Goal: Information Seeking & Learning: Learn about a topic

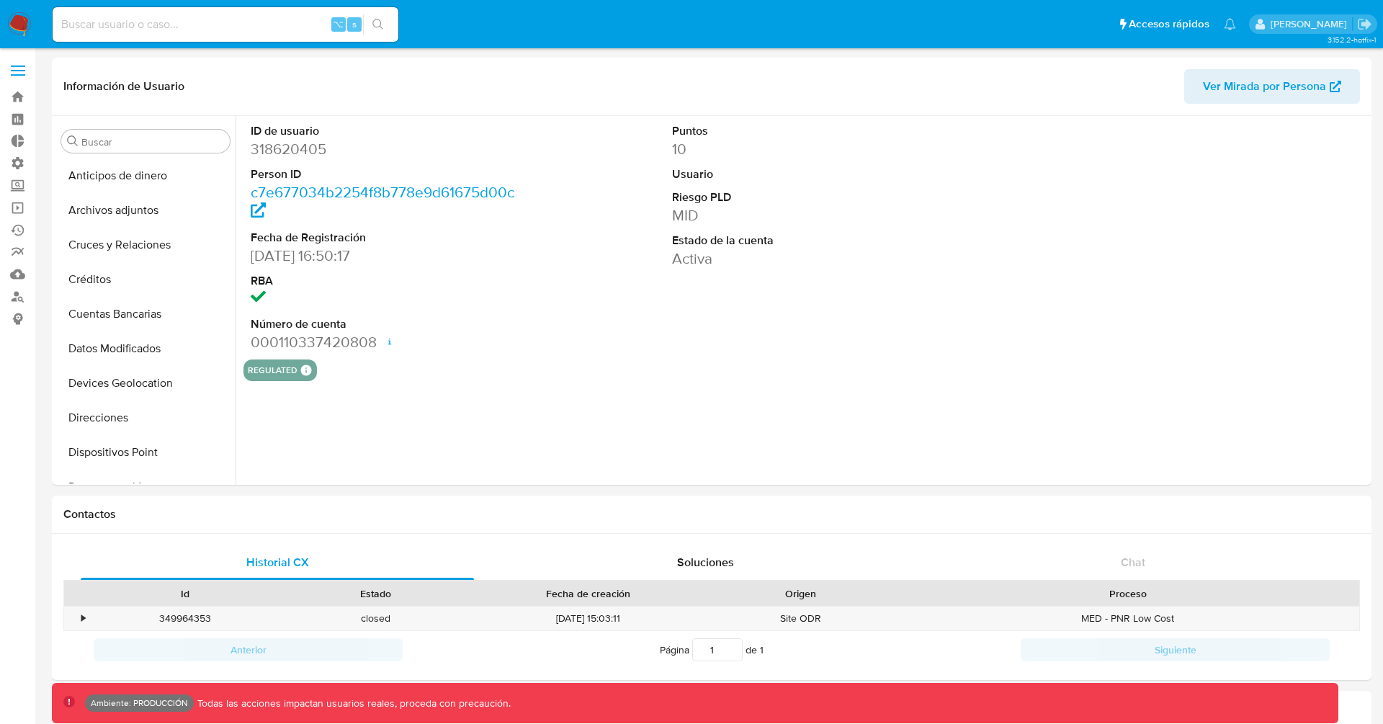
select select "10"
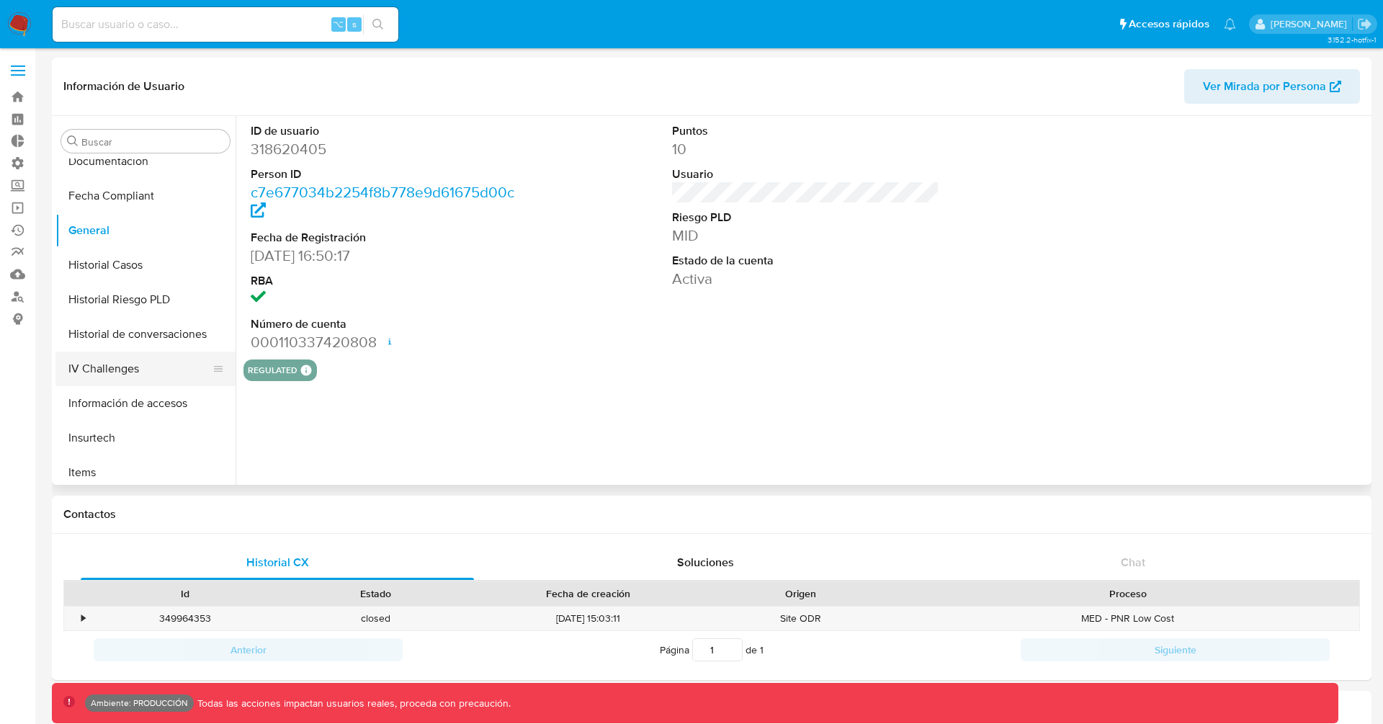
click at [117, 366] on button "IV Challenges" at bounding box center [139, 369] width 169 height 35
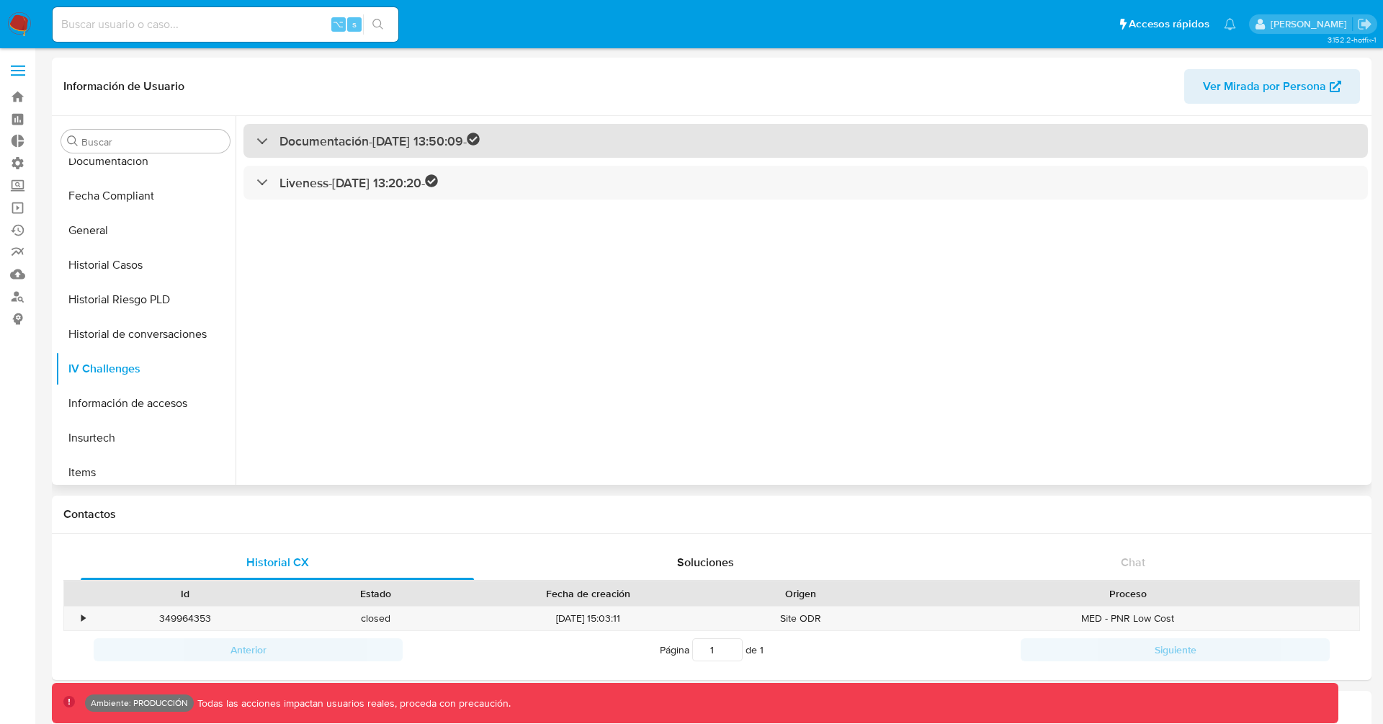
click at [268, 140] on div "Documentación - 15/09/2021 13:50:09 -" at bounding box center [367, 141] width 223 height 17
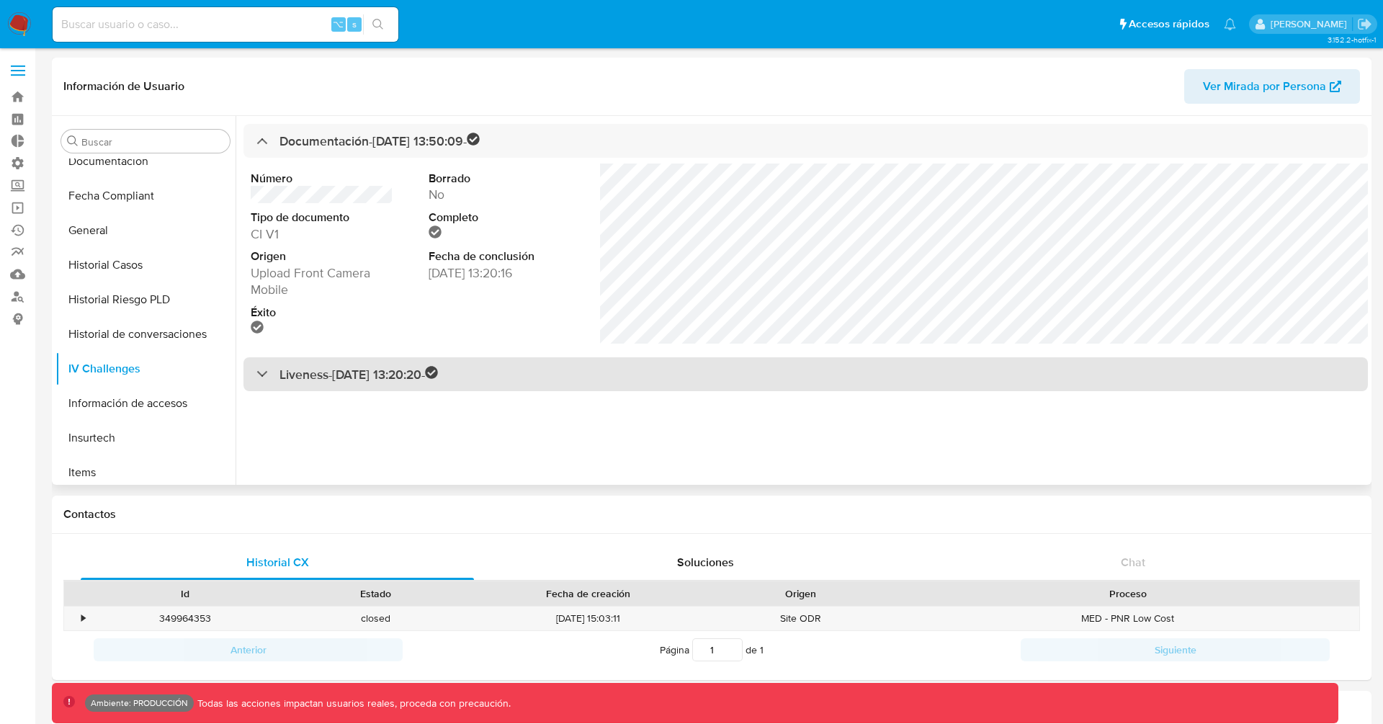
click at [256, 373] on div at bounding box center [256, 373] width 0 height 0
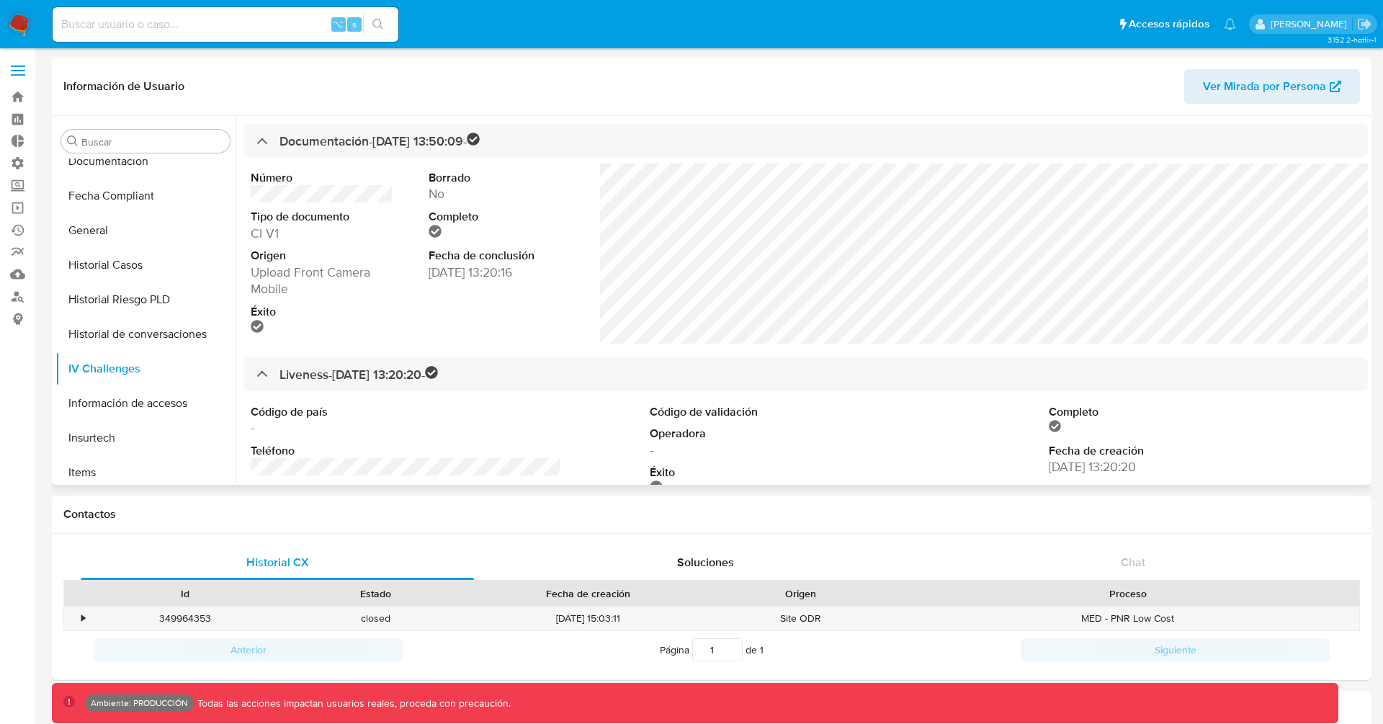
scroll to position [97, 0]
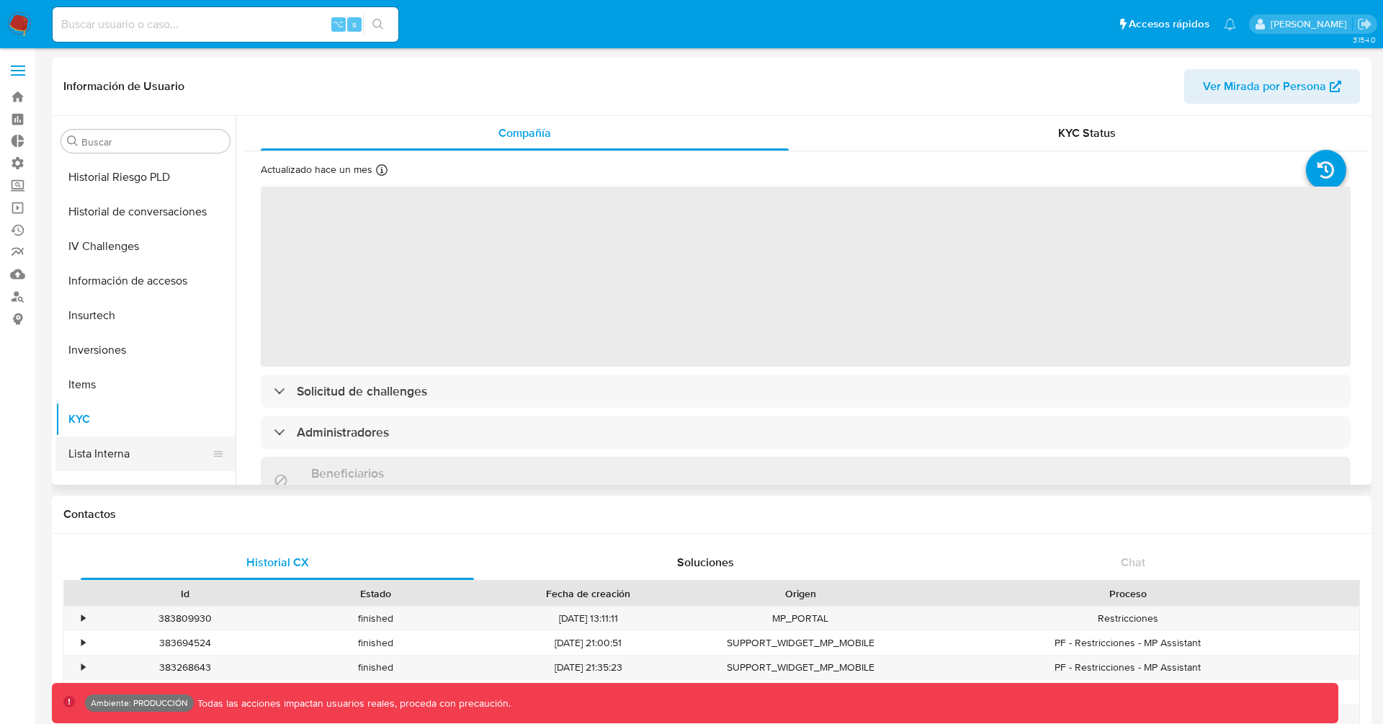
scroll to position [517, 0]
select select "10"
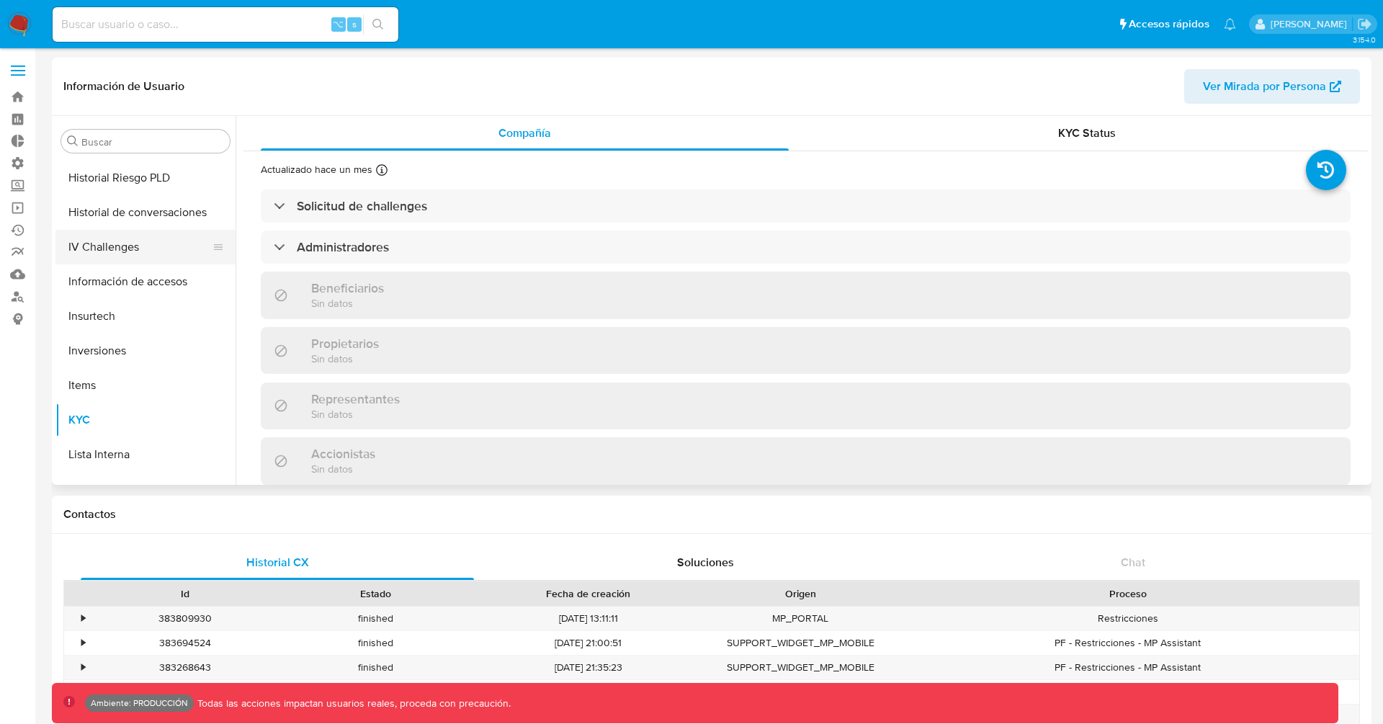
click at [140, 247] on button "IV Challenges" at bounding box center [139, 247] width 169 height 35
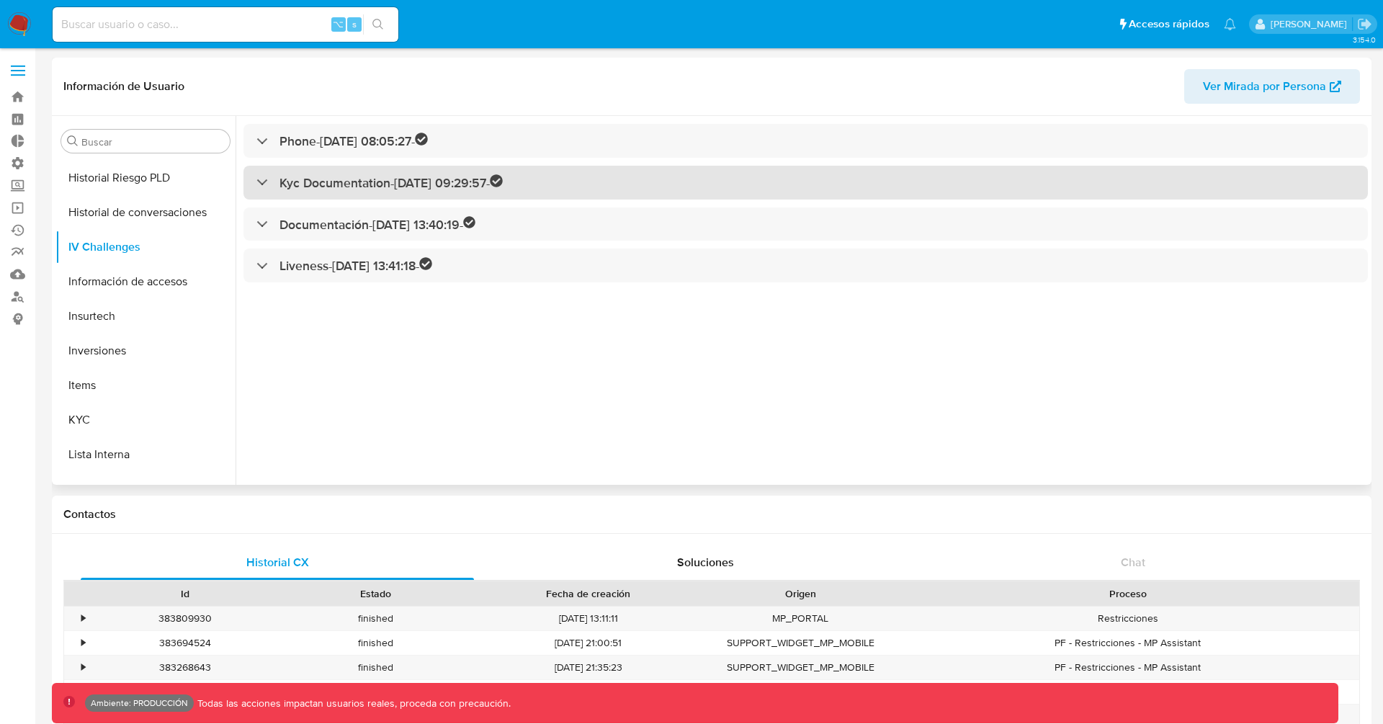
click at [256, 182] on div at bounding box center [256, 182] width 0 height 0
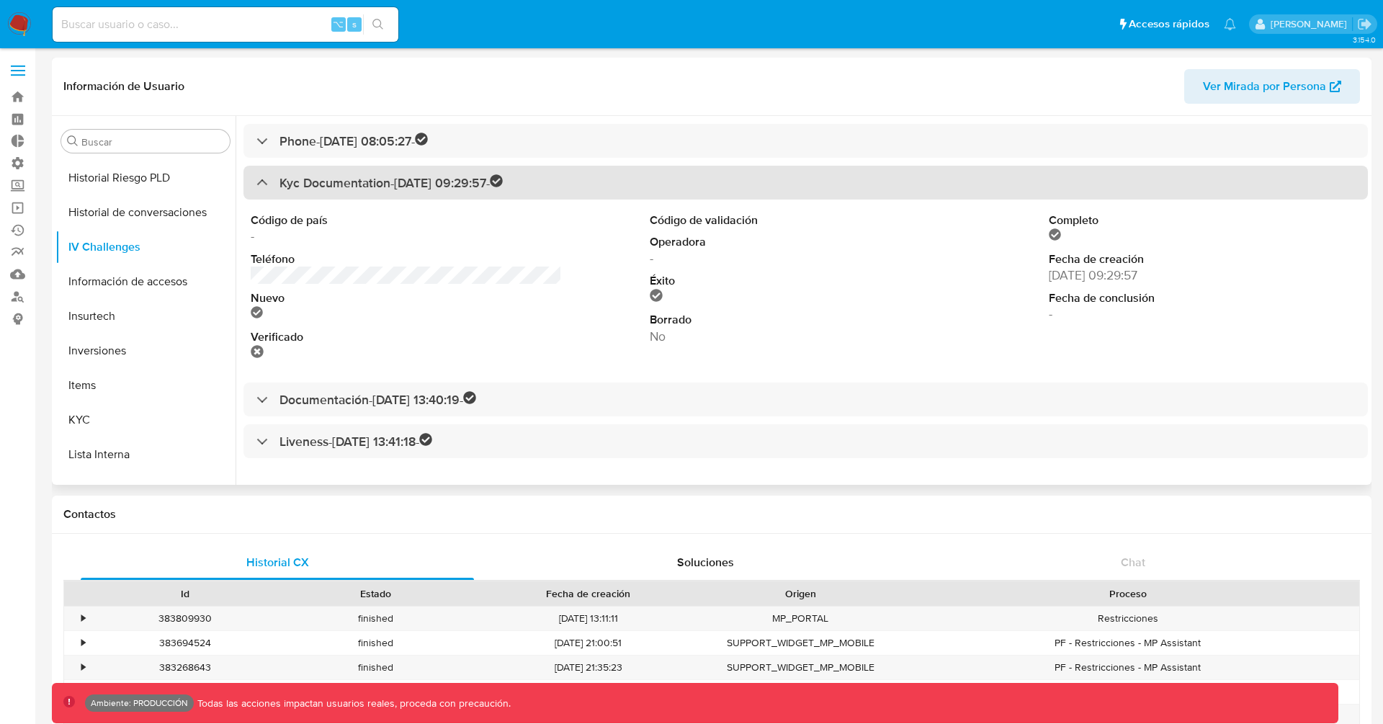
click at [261, 184] on div "Kyc Documentation - [DATE] 09:29:57 -" at bounding box center [379, 182] width 246 height 17
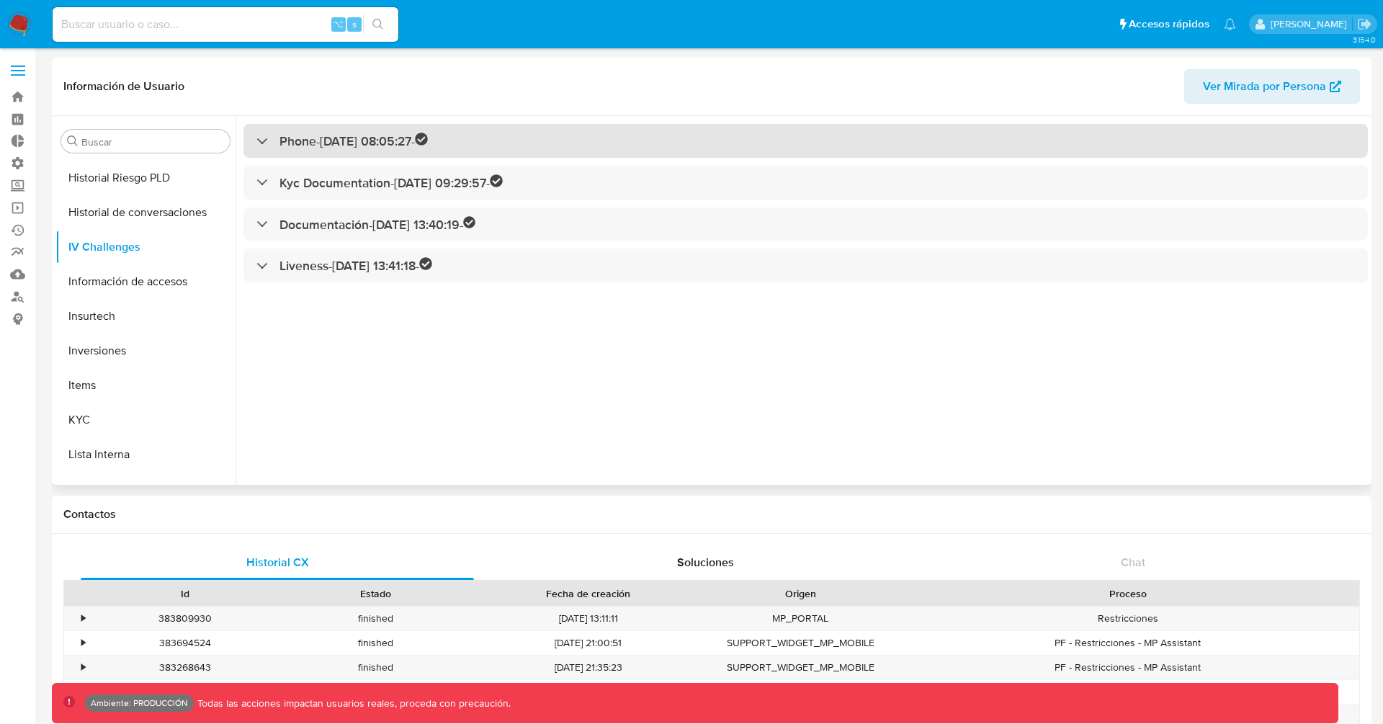
click at [270, 139] on div "Phone - [DATE] 08:05:27 -" at bounding box center [341, 141] width 171 height 17
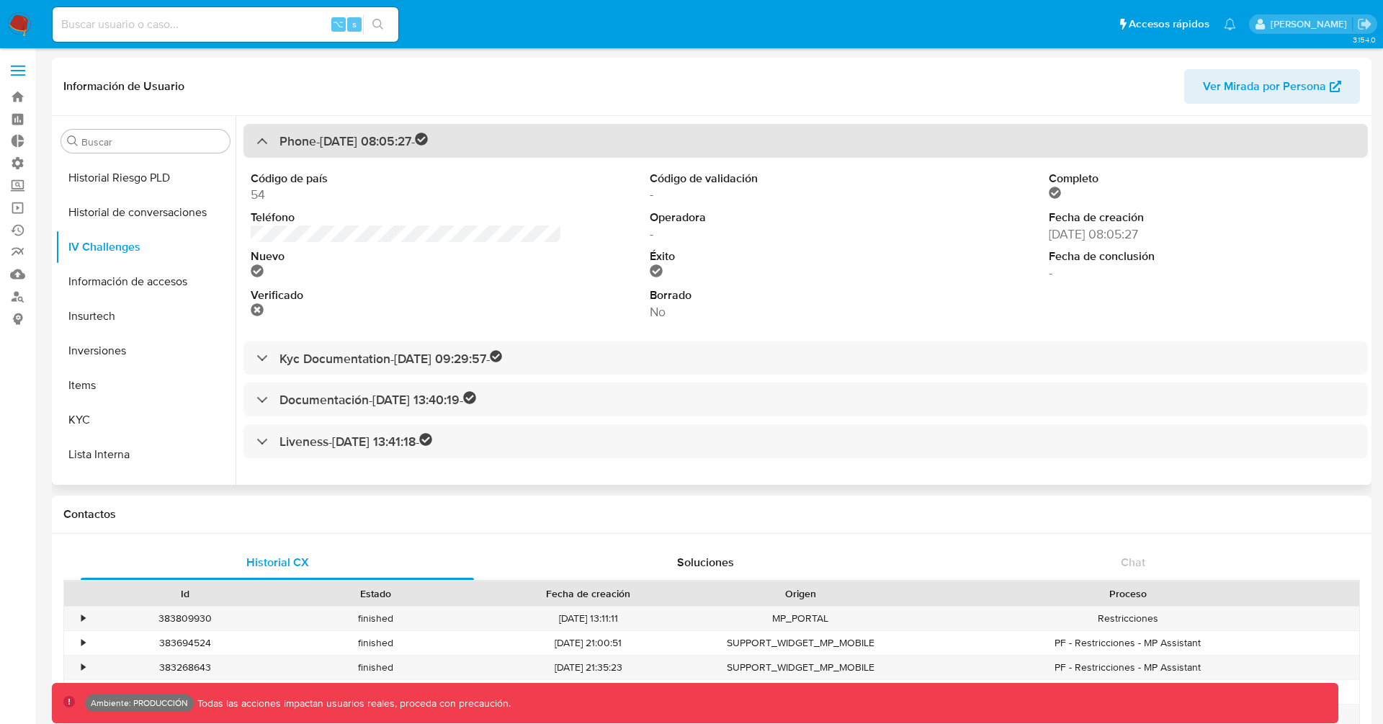
click at [269, 139] on div "Phone - [DATE] 08:05:27 -" at bounding box center [341, 141] width 171 height 17
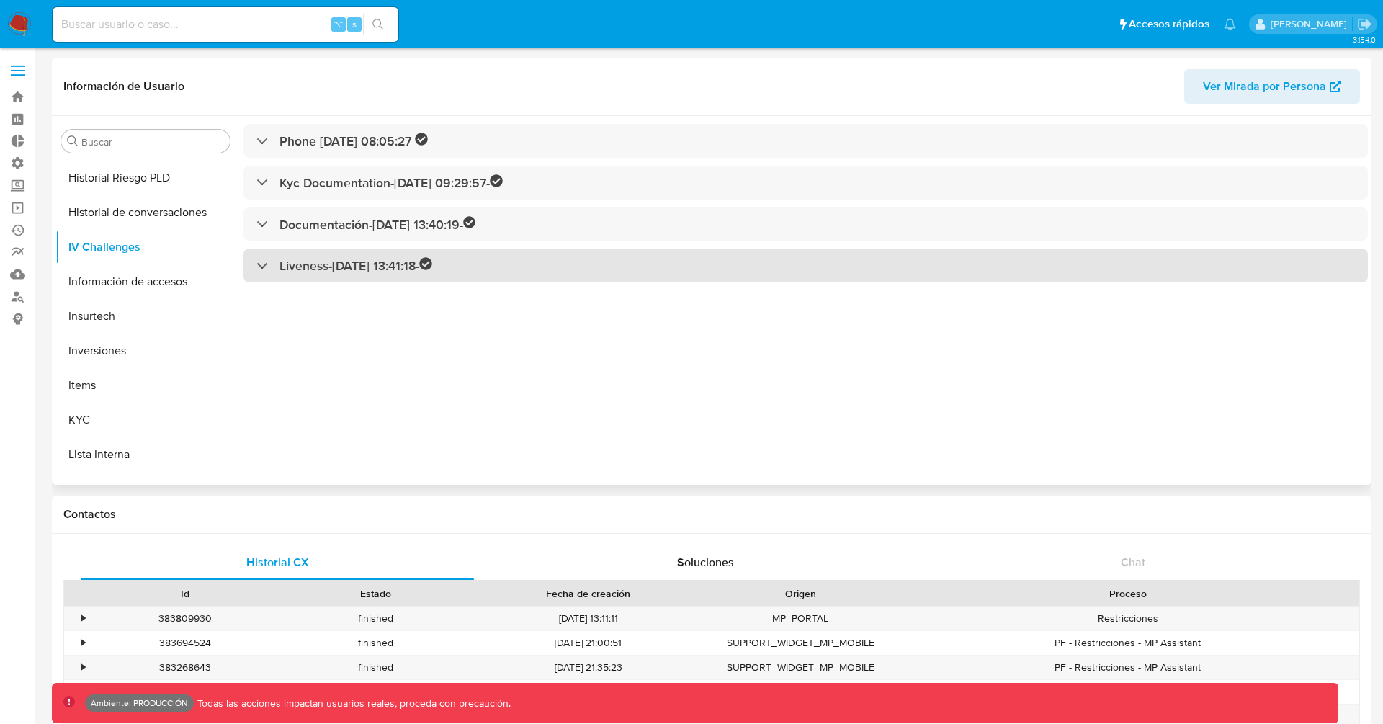
click at [259, 260] on div "Liveness - [DATE] 13:41:18 -" at bounding box center [344, 265] width 176 height 17
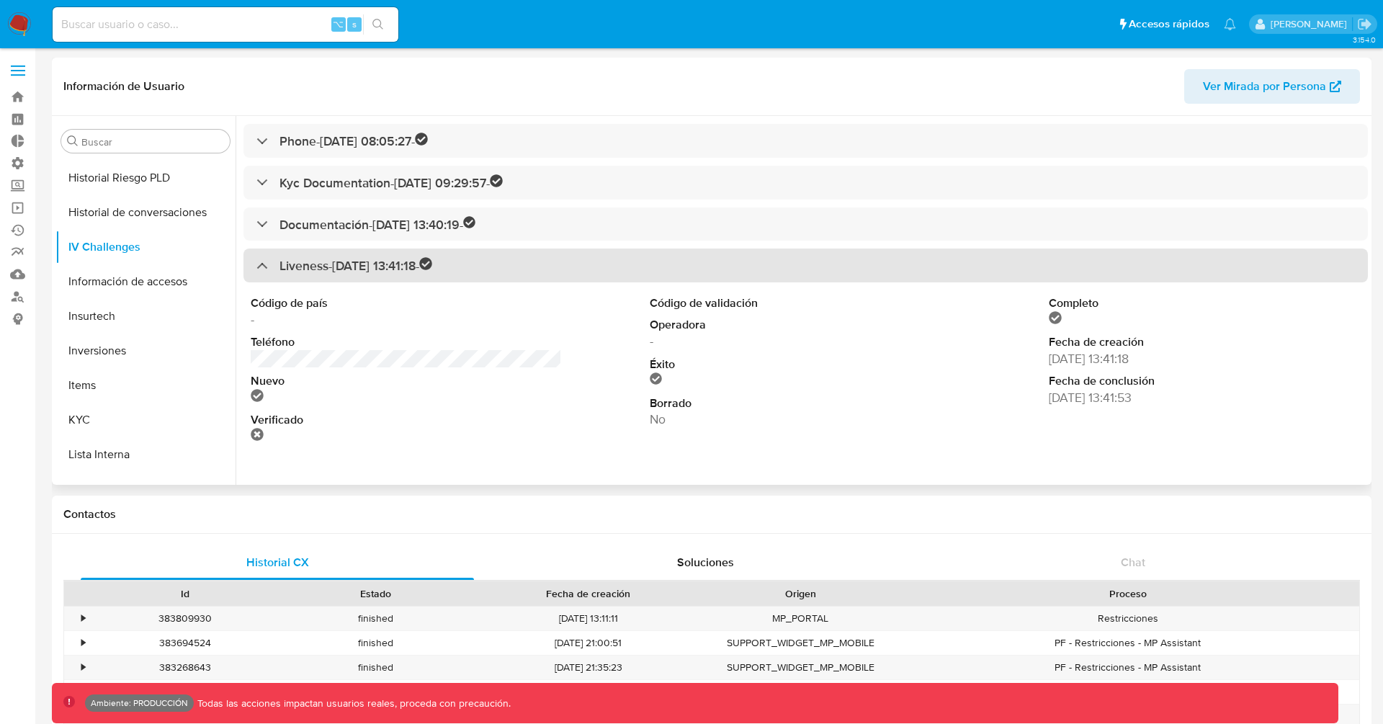
click at [259, 262] on div "Liveness - [DATE] 13:41:18 -" at bounding box center [344, 265] width 176 height 17
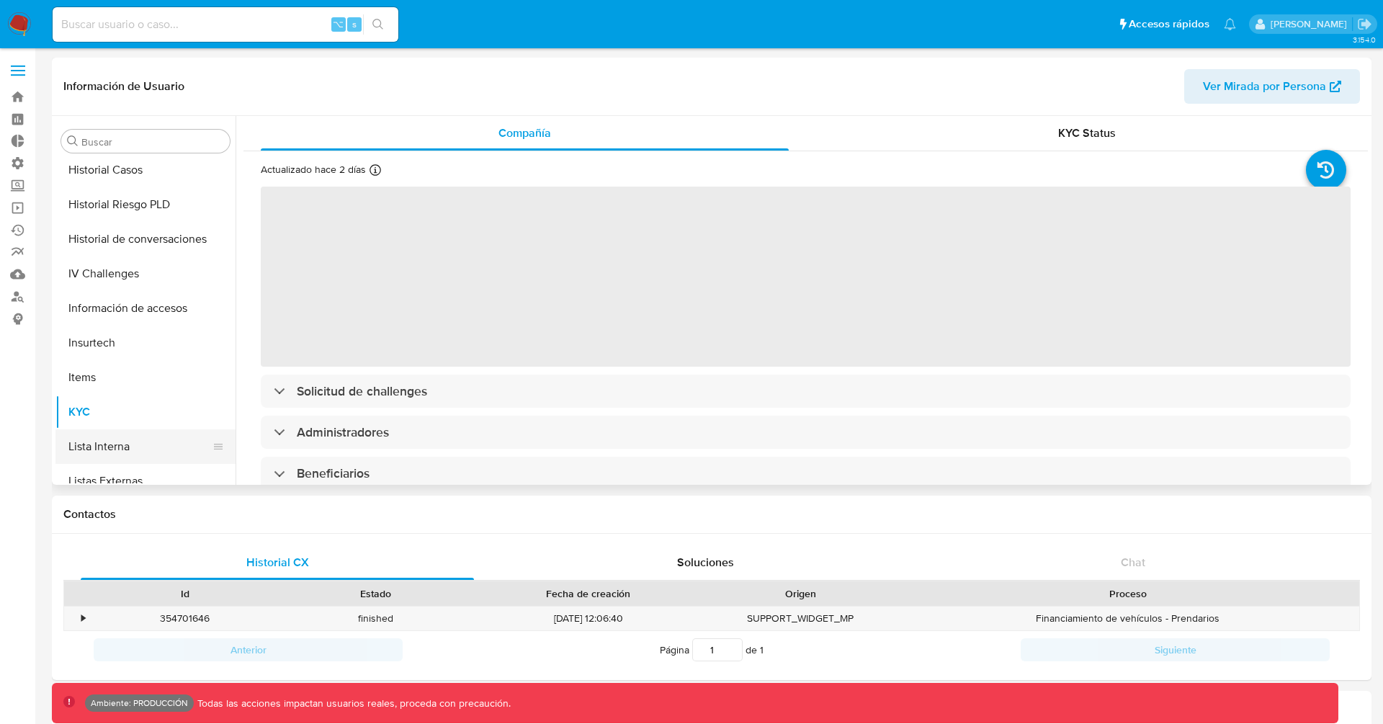
scroll to position [486, 0]
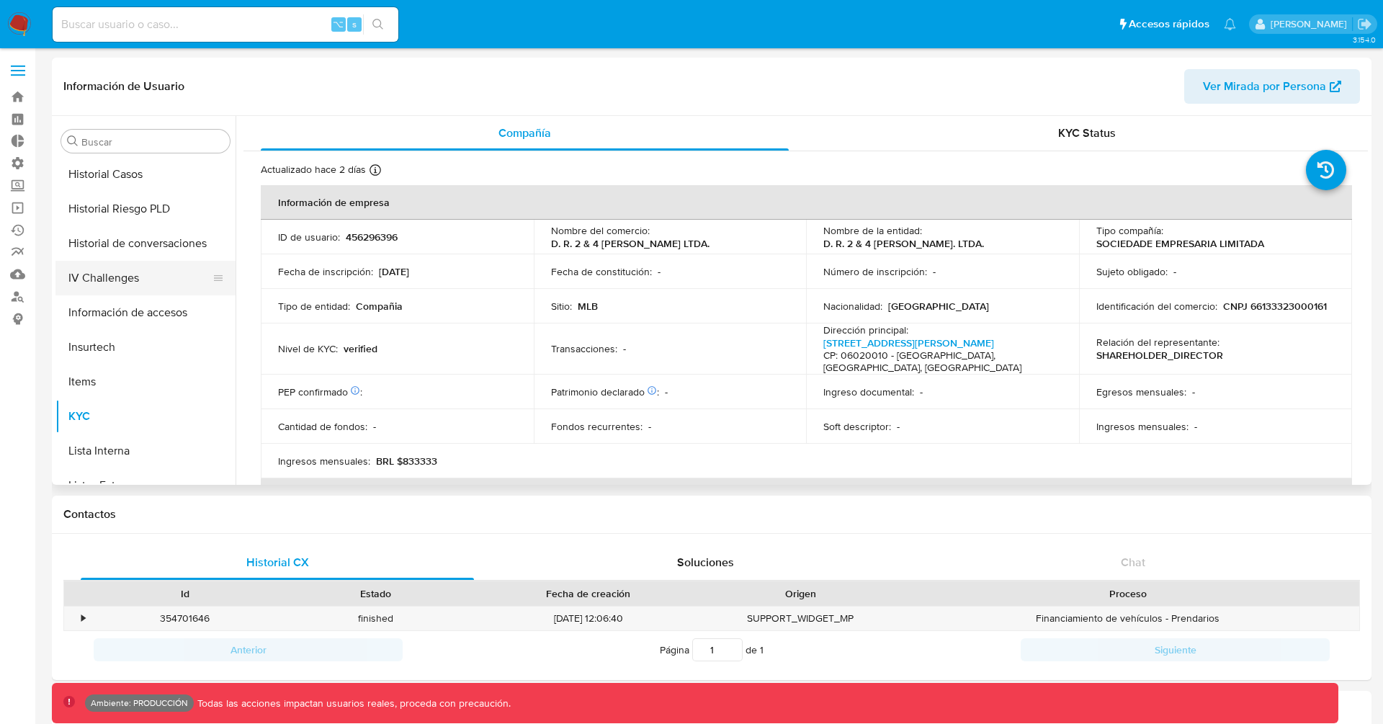
select select "10"
click at [104, 272] on button "IV Challenges" at bounding box center [139, 278] width 169 height 35
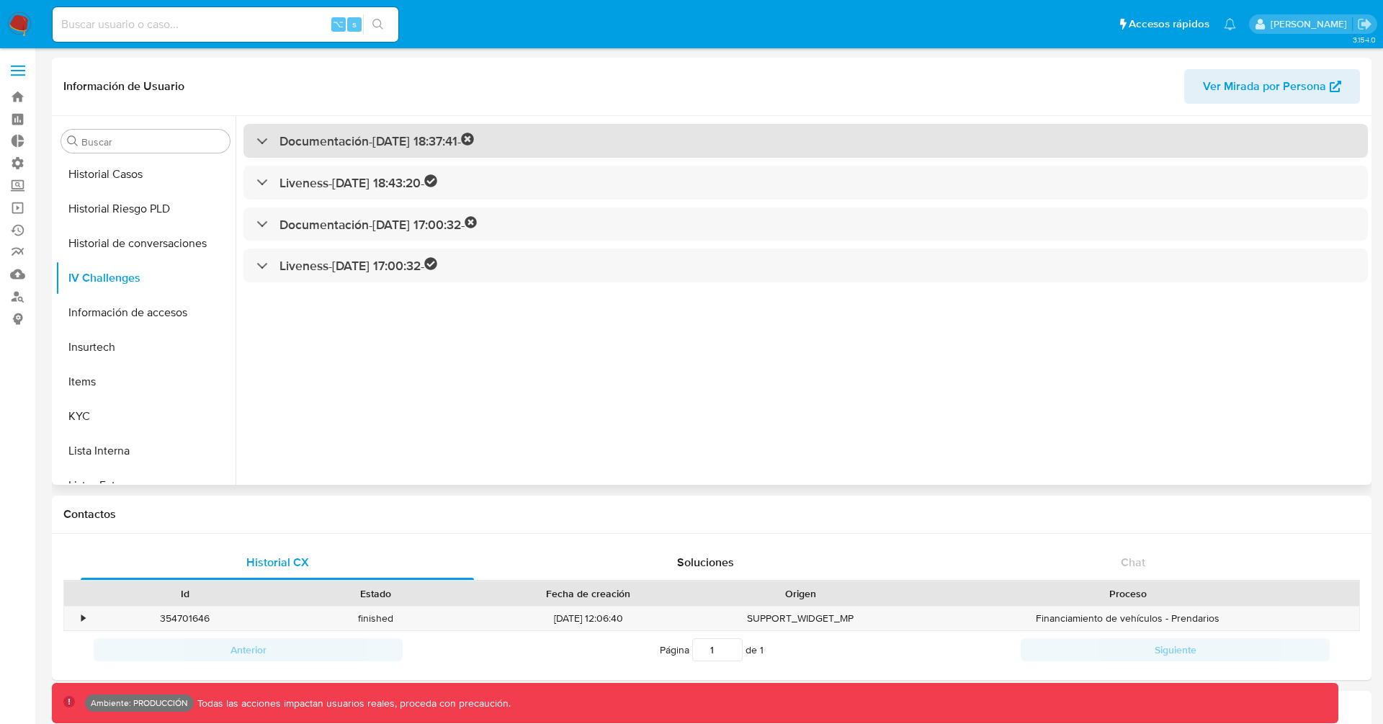
click at [256, 140] on div at bounding box center [256, 140] width 0 height 0
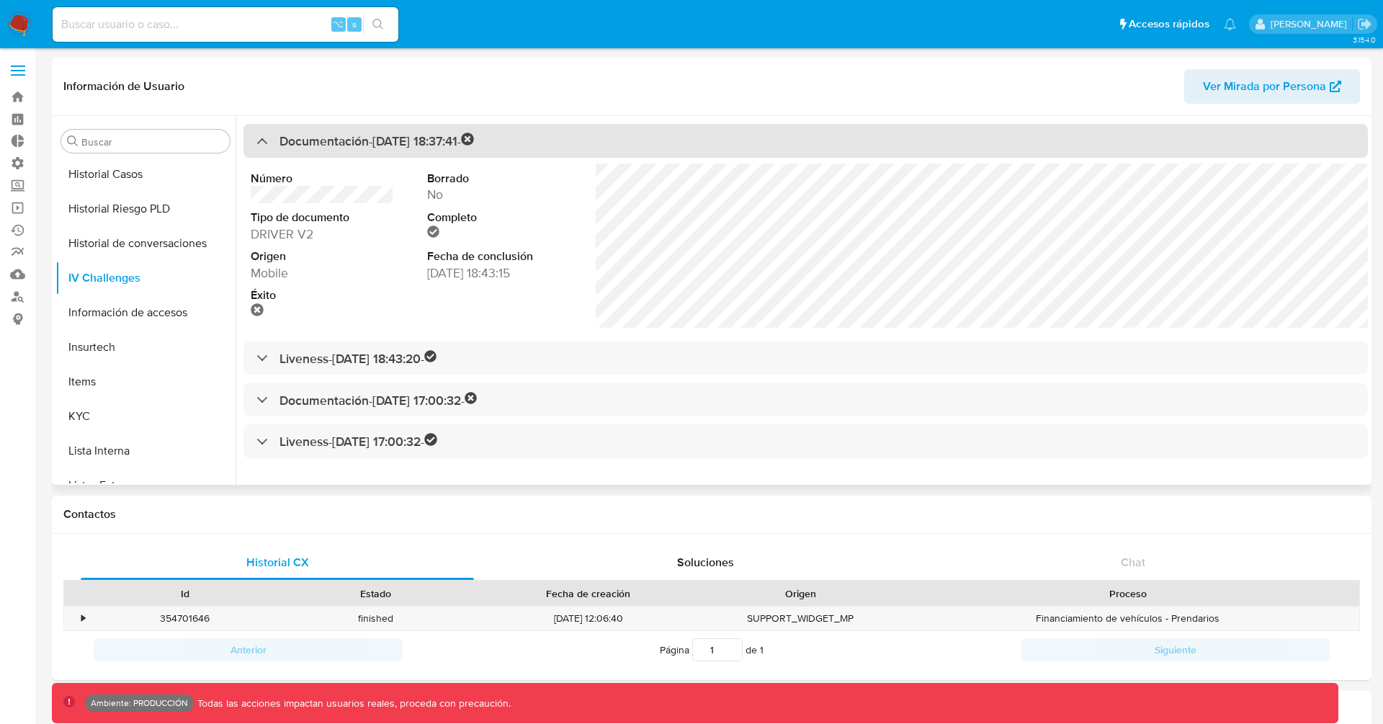
click at [262, 144] on div "Documentación - 06/09/2022 18:37:41 -" at bounding box center [365, 141] width 218 height 17
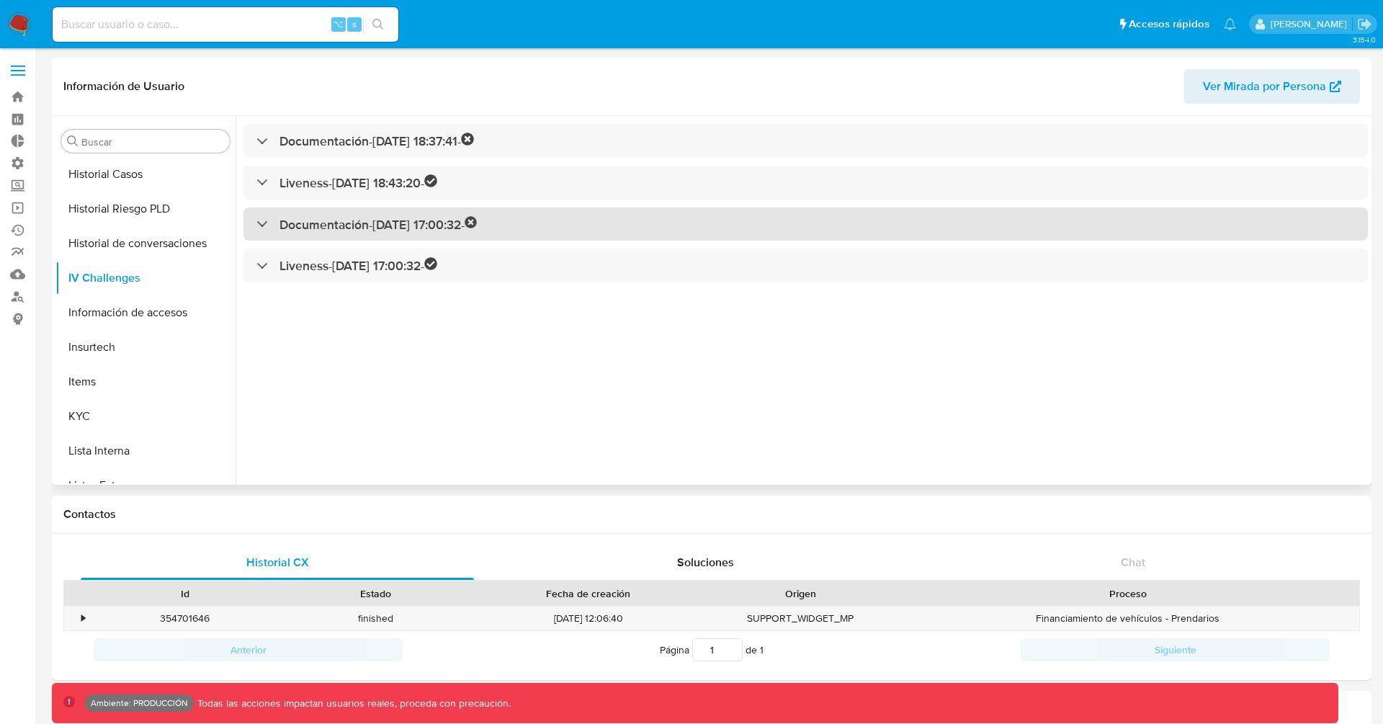
click at [353, 224] on h3 "Documentación - 13/06/2024 17:00:32 -" at bounding box center [379, 224] width 198 height 17
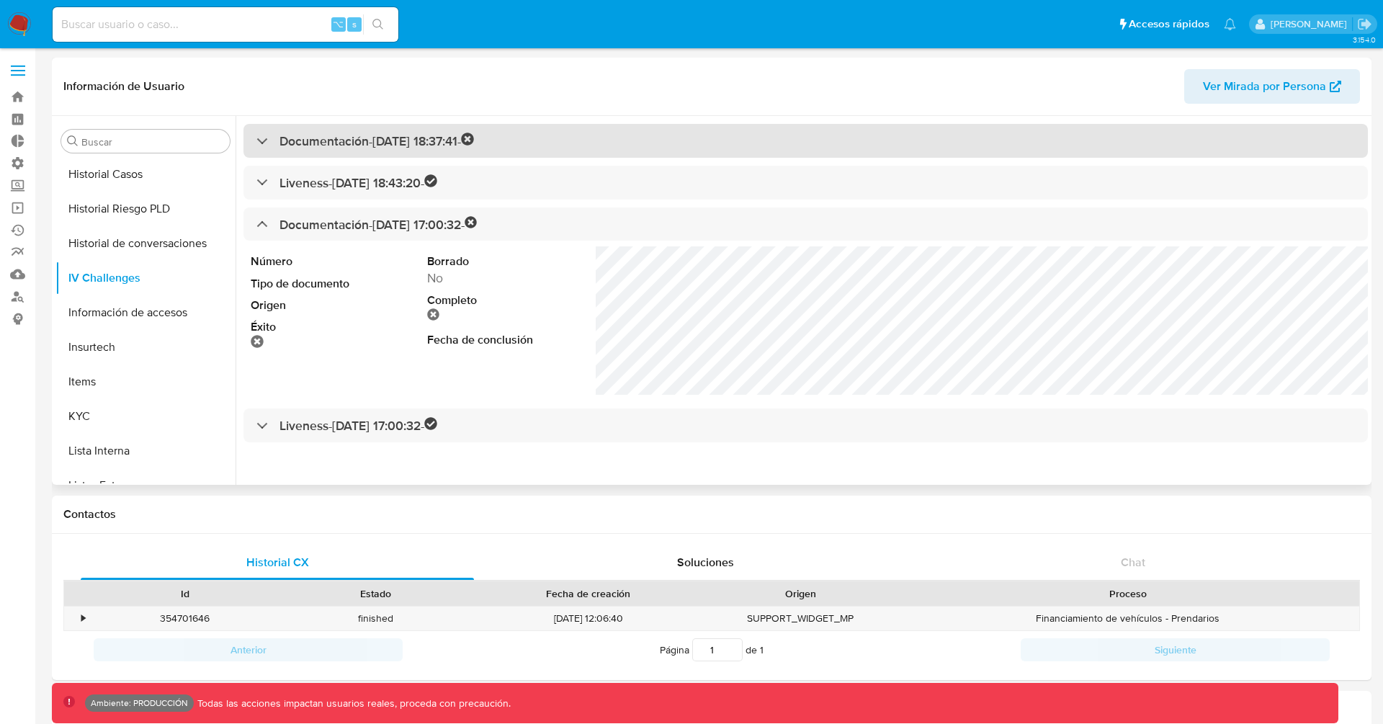
click at [334, 136] on h3 "Documentación - 06/09/2022 18:37:41 -" at bounding box center [377, 141] width 195 height 17
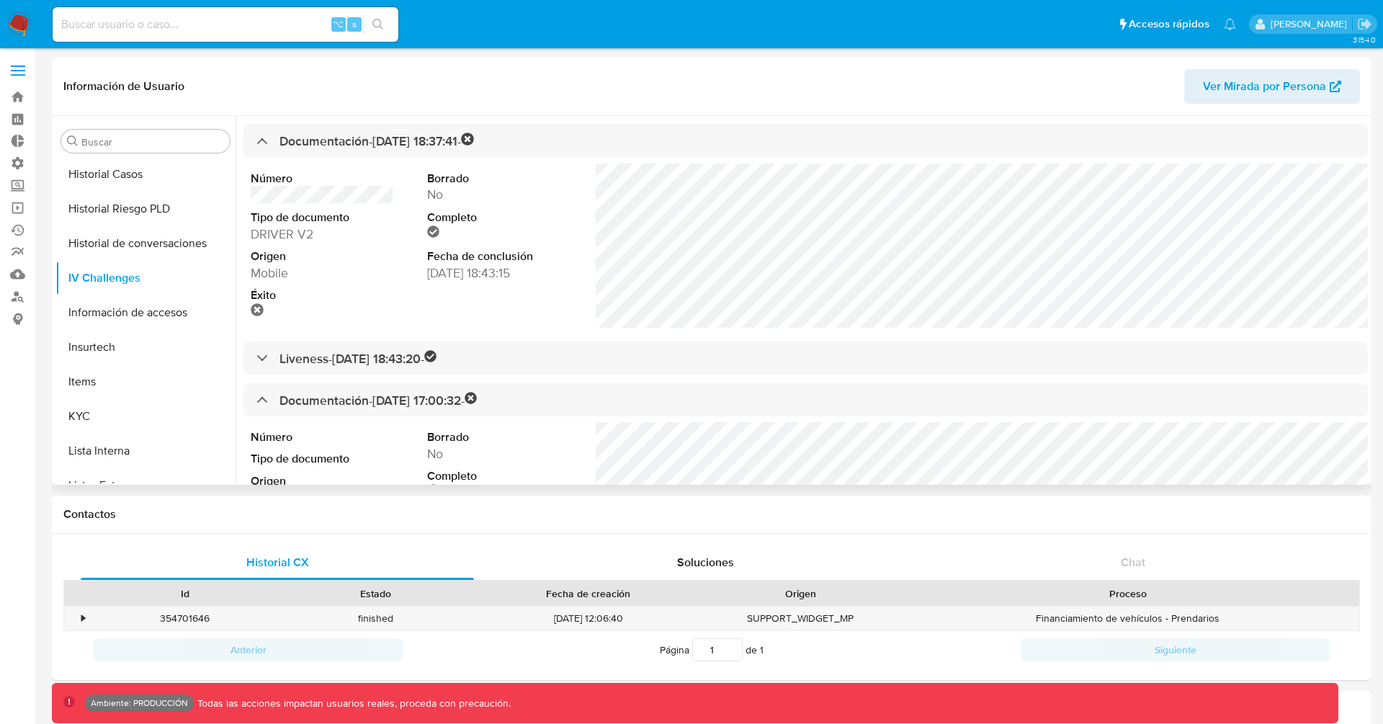
click at [255, 310] on icon at bounding box center [257, 309] width 13 height 13
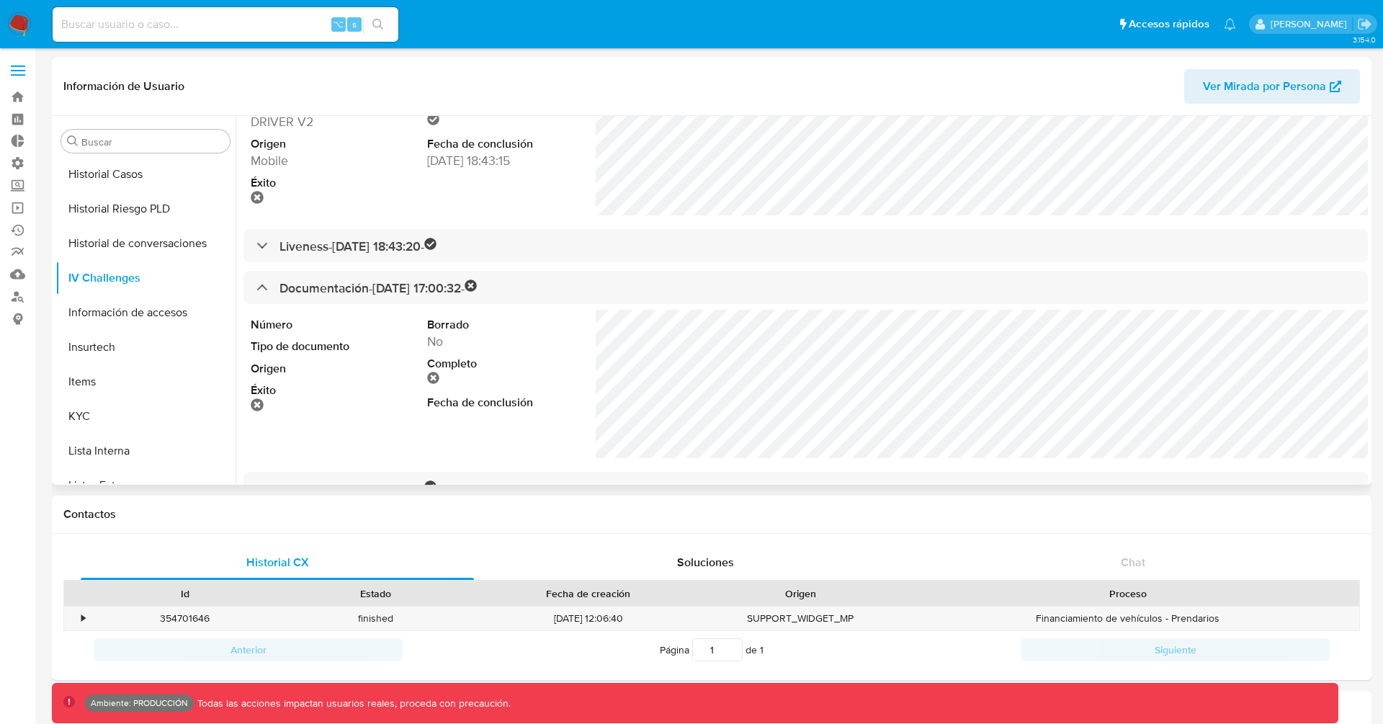
scroll to position [149, 0]
